Goal: Information Seeking & Learning: Learn about a topic

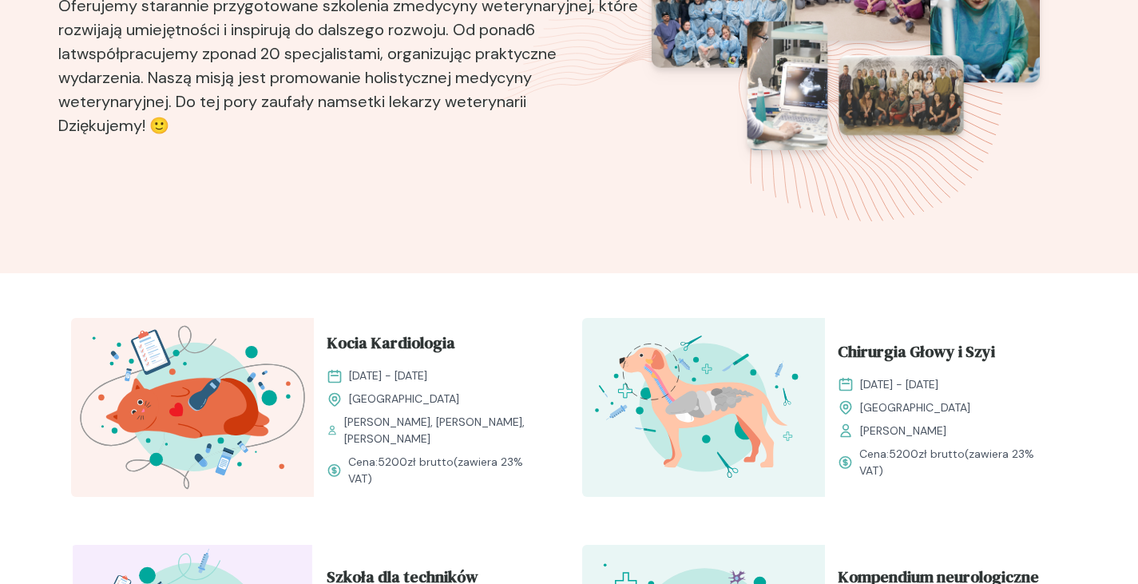
scroll to position [278, 0]
click at [374, 347] on span "Kocia Kardiologia" at bounding box center [391, 346] width 129 height 30
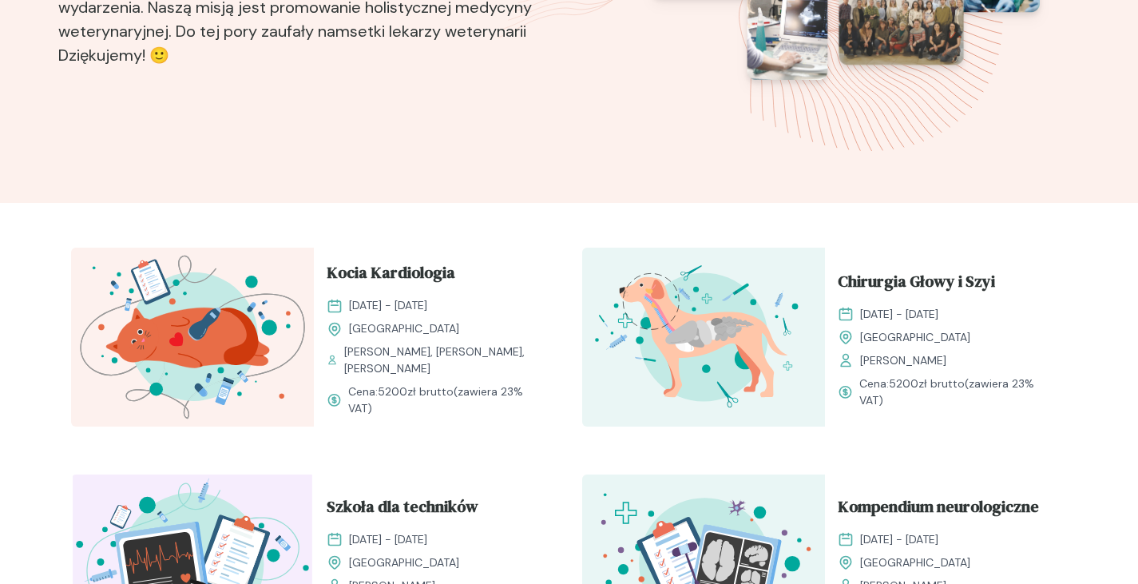
scroll to position [350, 0]
click at [339, 260] on span "Kocia Kardiologia" at bounding box center [391, 275] width 129 height 30
click at [349, 264] on span "Kocia Kardiologia" at bounding box center [391, 275] width 129 height 30
click at [377, 272] on span "Kocia Kardiologia" at bounding box center [391, 275] width 129 height 30
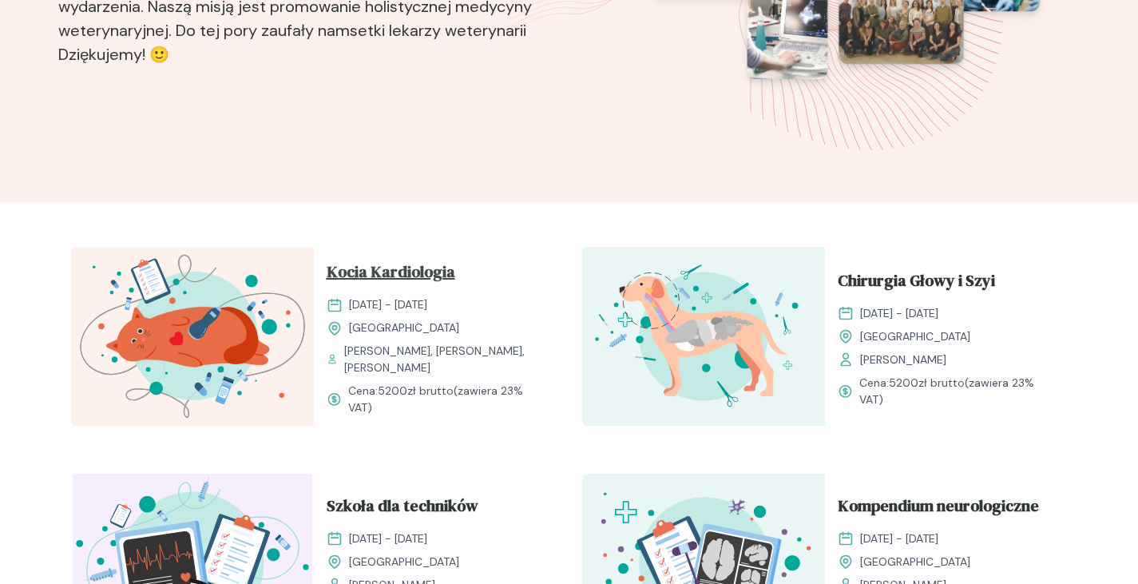
click at [377, 272] on span "Kocia Kardiologia" at bounding box center [391, 275] width 129 height 30
